Goal: Task Accomplishment & Management: Manage account settings

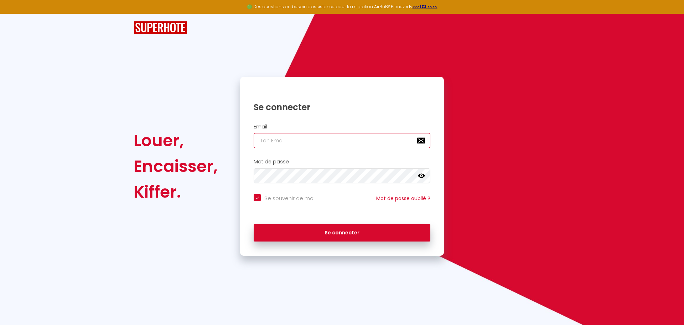
click at [327, 143] on input "email" at bounding box center [342, 140] width 177 height 15
type input "[EMAIL_ADDRESS][DOMAIN_NAME]"
click at [258, 196] on input "Se souvenir de moi" at bounding box center [284, 197] width 61 height 7
click at [257, 196] on input "Se souvenir de moi" at bounding box center [284, 197] width 61 height 7
checkbox input "true"
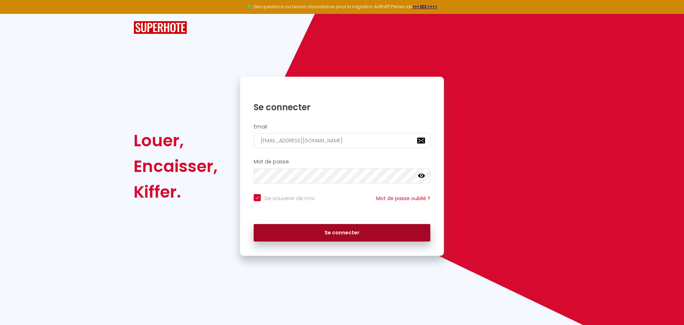
click at [343, 236] on button "Se connecter" at bounding box center [342, 233] width 177 height 18
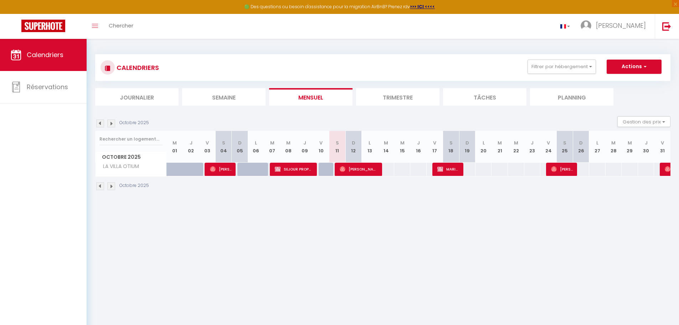
click at [101, 123] on img at bounding box center [100, 123] width 8 height 8
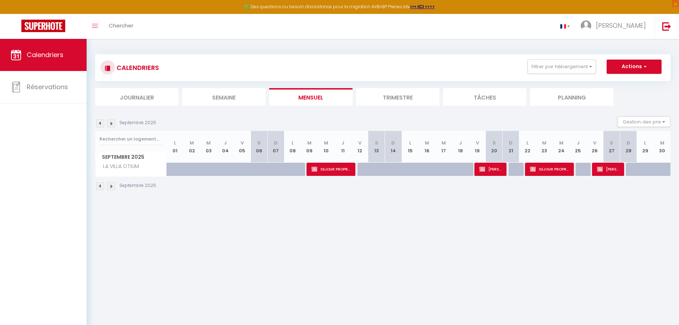
click at [113, 125] on img at bounding box center [111, 123] width 8 height 8
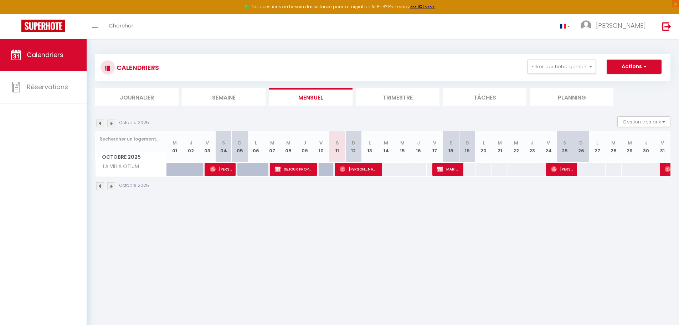
click at [402, 99] on li "Trimestre" at bounding box center [397, 96] width 83 height 17
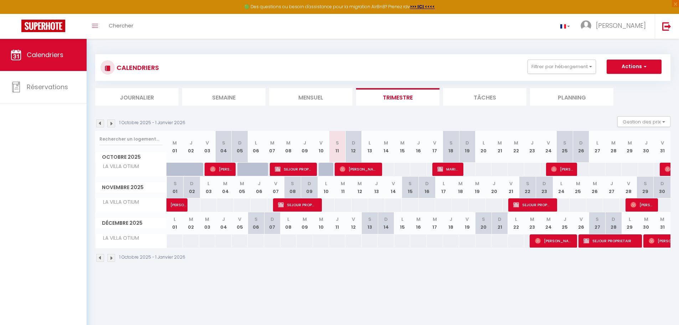
click at [112, 124] on img at bounding box center [111, 123] width 8 height 8
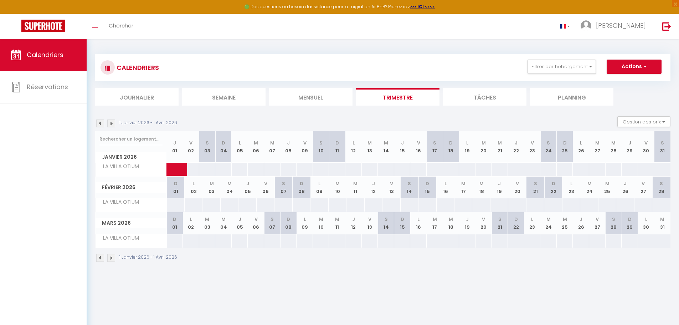
click at [112, 124] on img at bounding box center [111, 123] width 8 height 8
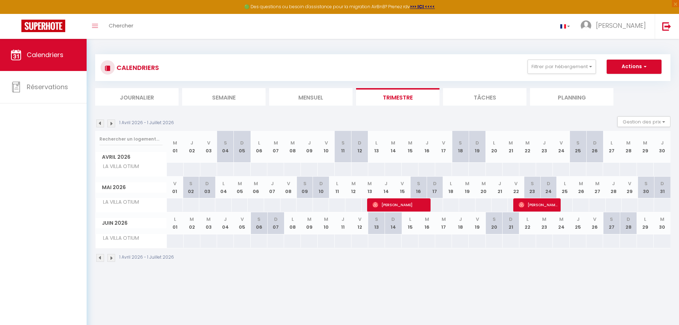
click at [112, 124] on img at bounding box center [111, 123] width 8 height 8
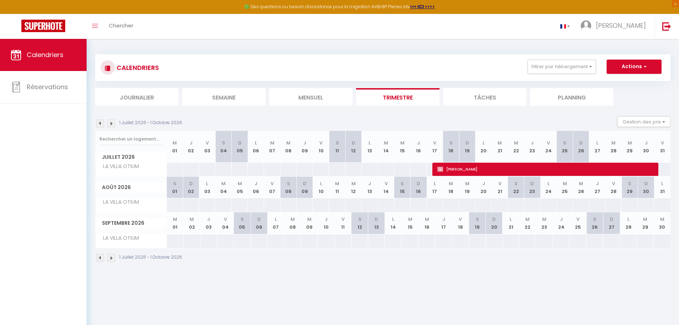
click at [112, 124] on img at bounding box center [111, 123] width 8 height 8
